Goal: Answer question/provide support: Answer question/provide support

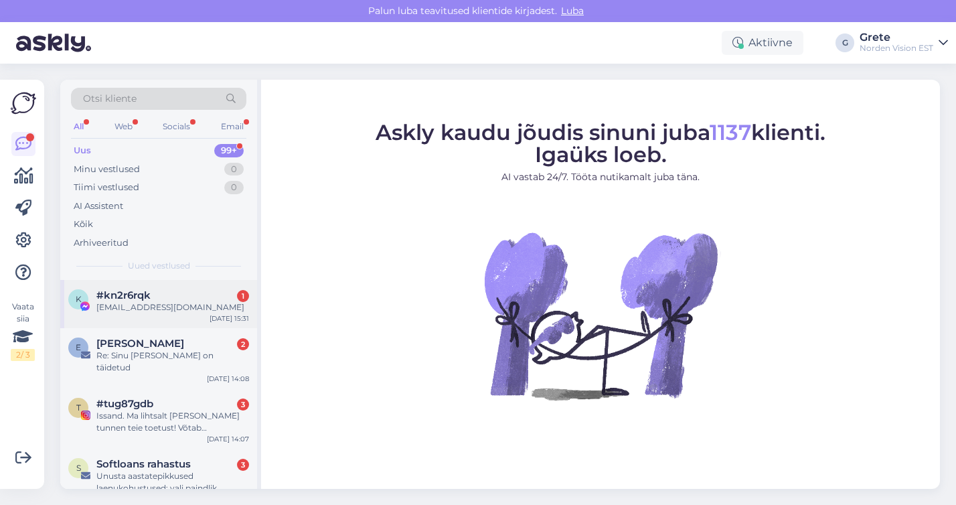
click at [186, 301] on div "[EMAIL_ADDRESS][DOMAIN_NAME]" at bounding box center [172, 307] width 153 height 12
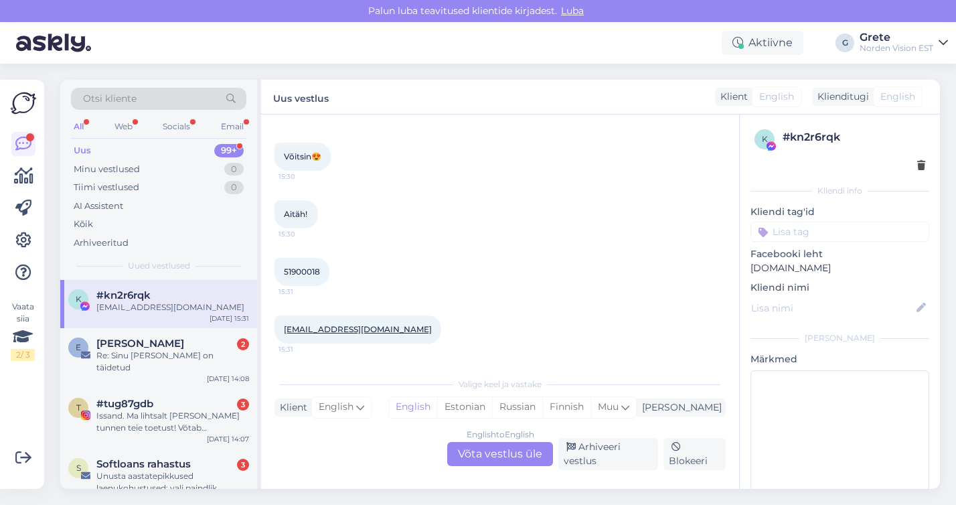
scroll to position [114, 0]
drag, startPoint x: 324, startPoint y: 271, endPoint x: 276, endPoint y: 273, distance: 48.2
click at [276, 273] on div "51900018 15:31" at bounding box center [302, 272] width 55 height 28
copy span "51900018"
drag, startPoint x: 382, startPoint y: 330, endPoint x: 275, endPoint y: 331, distance: 107.8
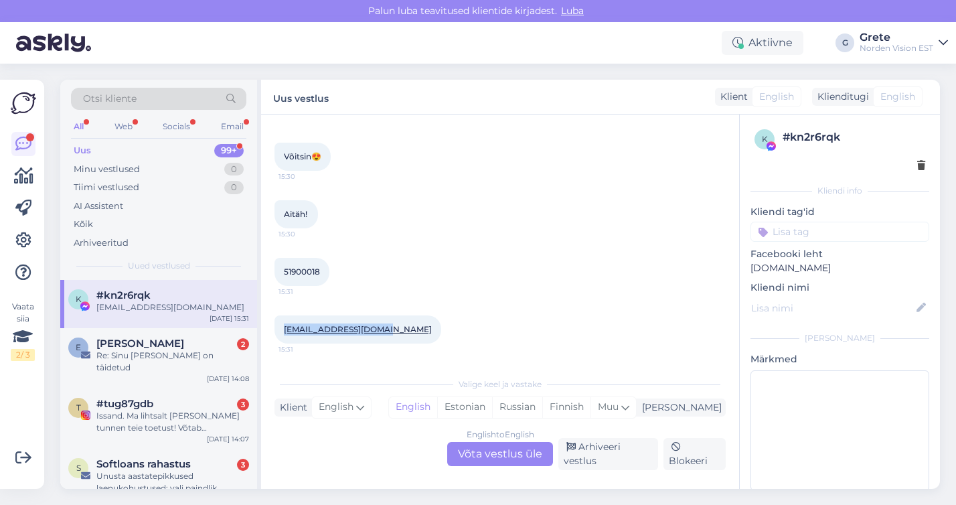
click at [275, 331] on div "[EMAIL_ADDRESS][DOMAIN_NAME] 15:31" at bounding box center [358, 329] width 167 height 28
copy link "[EMAIL_ADDRESS][DOMAIN_NAME]"
click at [562, 318] on div "[EMAIL_ADDRESS][DOMAIN_NAME] 15:31" at bounding box center [500, 330] width 451 height 58
click at [492, 406] on div "Estonian" at bounding box center [464, 407] width 55 height 20
click at [509, 450] on div "English to Estonian Võta vestlus üle" at bounding box center [500, 454] width 106 height 24
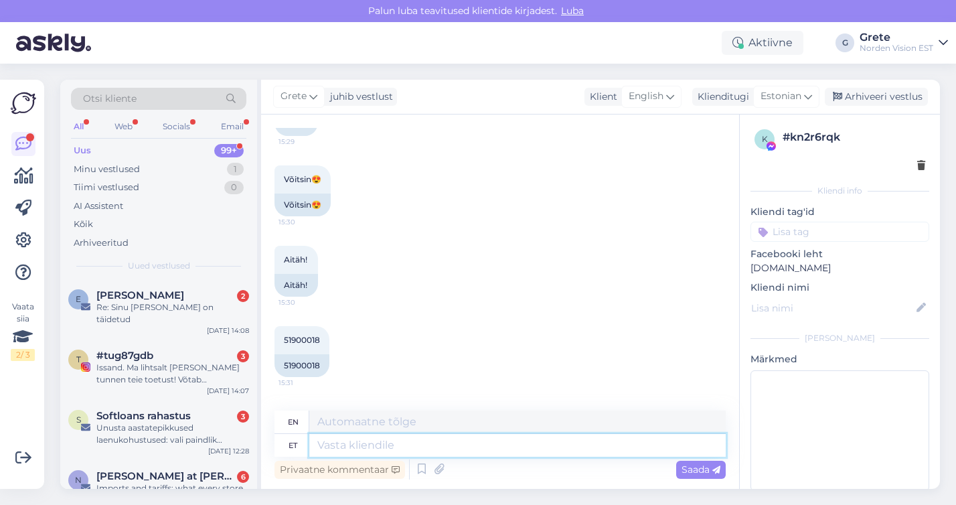
click at [414, 443] on textarea at bounding box center [517, 445] width 417 height 23
type textarea "ja k"
type textarea "and"
type textarea "ja kuhu p"
type textarea "and where"
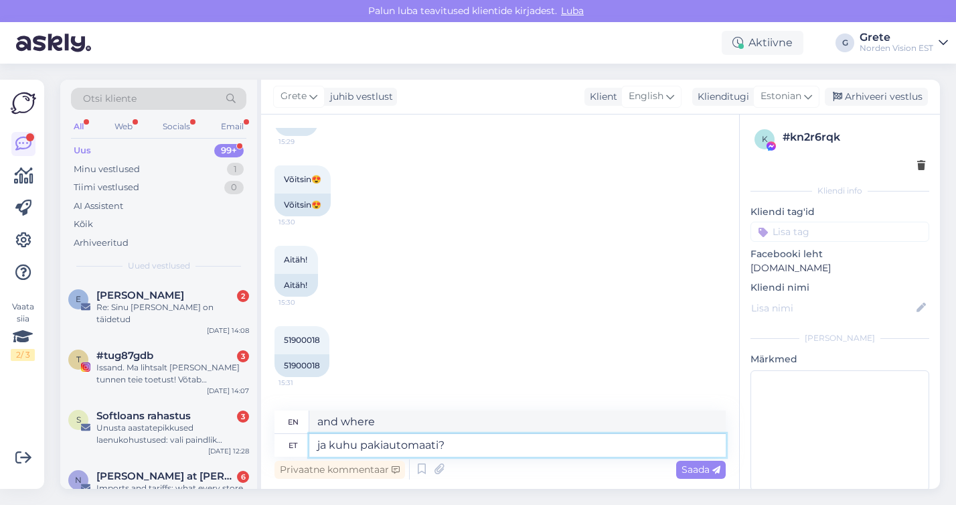
type textarea "ja kuhu pakiautomaati?"
type textarea "and where to the parcel machine?"
type textarea "ja kuhu pakiautomaati?"
click at [700, 467] on span "Saada" at bounding box center [701, 469] width 39 height 12
